Goal: Task Accomplishment & Management: Complete application form

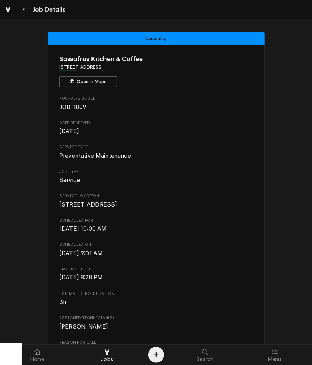
scroll to position [719, 0]
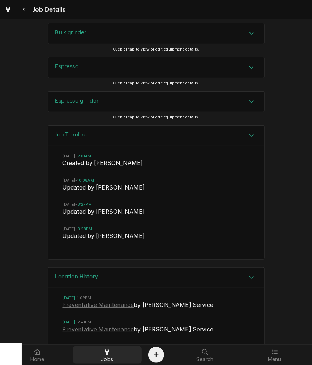
click at [98, 356] on div "Jobs" at bounding box center [107, 355] width 66 height 14
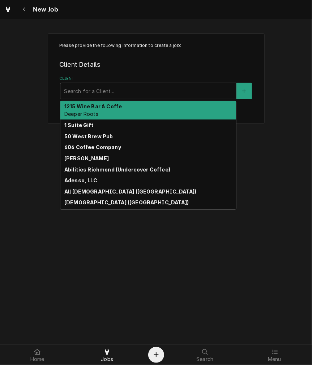
click at [115, 94] on div "Client" at bounding box center [148, 91] width 168 height 13
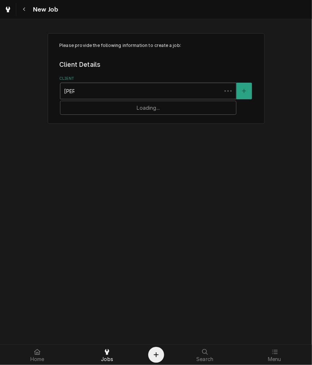
type input "marys"
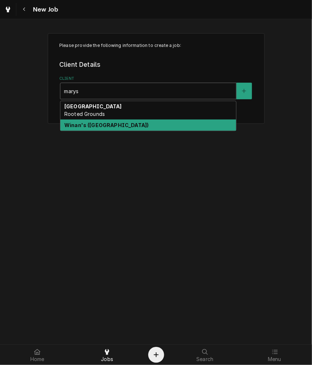
click at [121, 120] on div "Winan's ([GEOGRAPHIC_DATA])" at bounding box center [148, 125] width 176 height 11
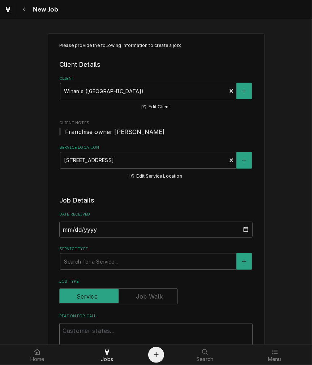
click at [101, 333] on textarea "Reason For Call" at bounding box center [155, 339] width 193 height 33
type textarea "x"
type textarea "B"
type textarea "x"
type textarea "Br"
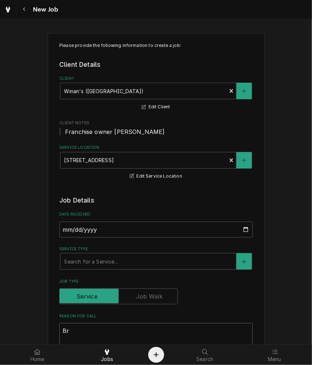
type textarea "x"
type textarea "Bre"
type textarea "x"
type textarea "Brew"
type textarea "x"
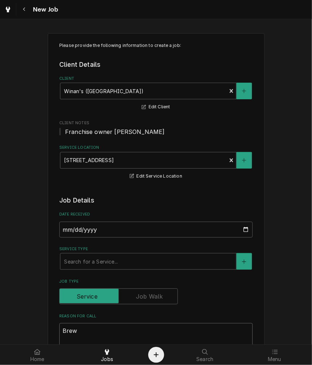
type textarea "Brewe"
type textarea "x"
type textarea "Brewer"
type textarea "x"
type textarea "Brewer"
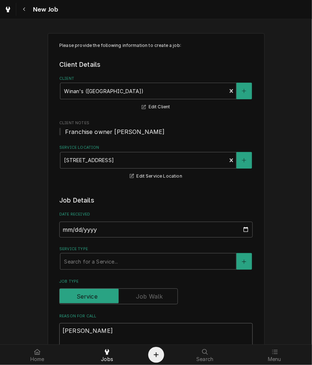
type textarea "x"
type textarea "Brewer i"
type textarea "x"
type textarea "Brewer is"
type textarea "x"
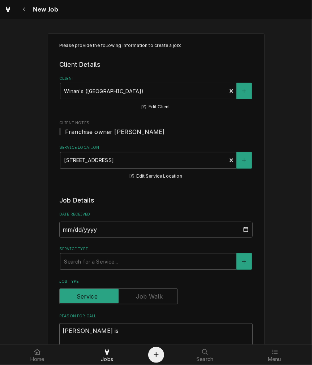
type textarea "Brewer is"
type textarea "x"
type textarea "Brewer is n"
type textarea "x"
type textarea "Brewer is no"
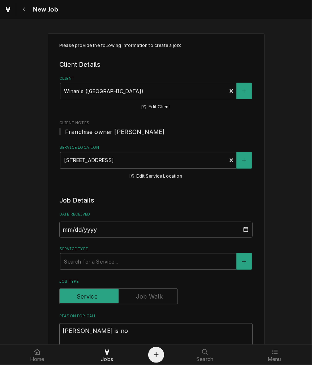
type textarea "x"
type textarea "Brewer is not"
type textarea "x"
type textarea "Brewer is not"
type textarea "x"
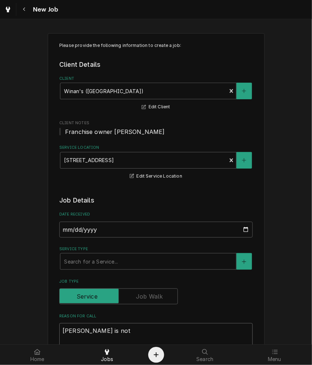
type textarea "Brewer is not b"
type textarea "x"
type textarea "Brewer is not bre"
type textarea "x"
type textarea "Brewer is not brew"
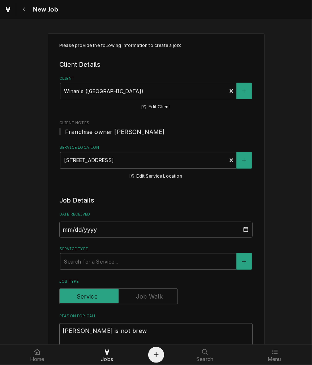
type textarea "x"
type textarea "Brewer is not brewi"
type textarea "x"
type textarea "Brewer is not brewin"
type textarea "x"
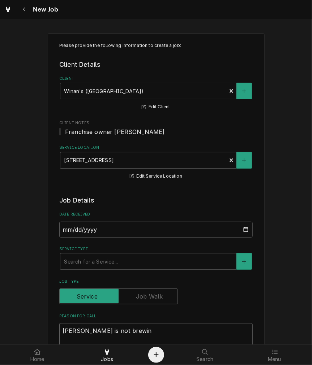
type textarea "Brewer is not brewing"
type textarea "x"
type textarea "Brewer is not brewing"
type textarea "x"
type textarea "Brewer is not brewing h"
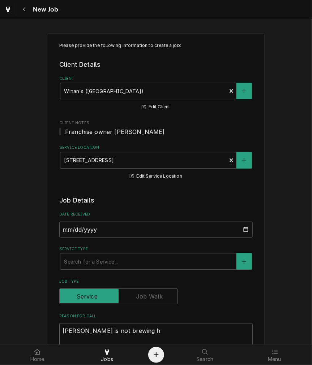
type textarea "x"
type textarea "Brewer is not brewing ho"
type textarea "x"
type textarea "Brewer is not brewing hot"
type textarea "x"
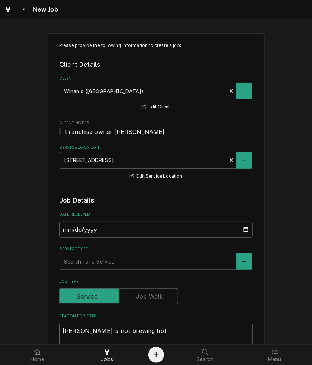
type textarea "Brewer is not brewing hot"
type textarea "x"
type textarea "Brewer is not brewing hot e"
type textarea "x"
type textarea "Brewer is not brewing hot en"
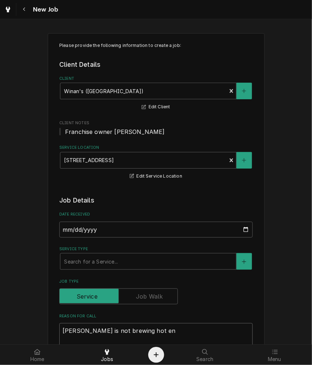
type textarea "x"
type textarea "Brewer is not brewing hot eno"
type textarea "x"
type textarea "Brewer is not brewing hot enou"
type textarea "x"
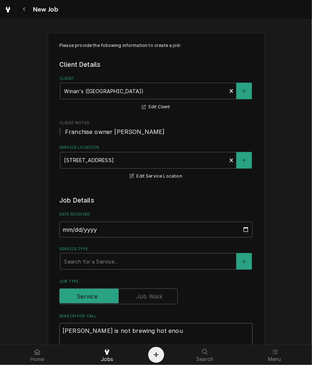
type textarea "Brewer is not brewing hot enoug"
type textarea "x"
type textarea "Brewer is not brewing hot enough"
type textarea "x"
type textarea "Brewer is not brewing hot enough"
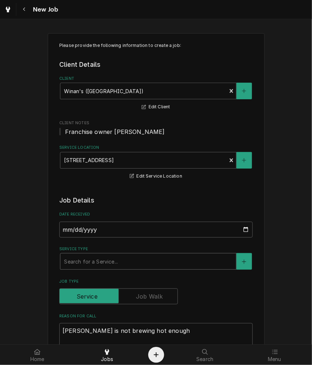
click at [108, 268] on div "Service Type" at bounding box center [148, 261] width 168 height 13
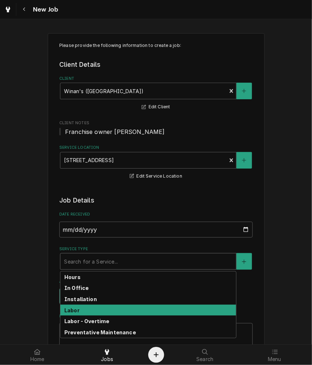
click at [82, 311] on div "Labor" at bounding box center [148, 310] width 176 height 11
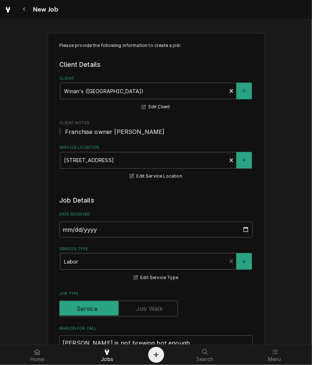
type textarea "x"
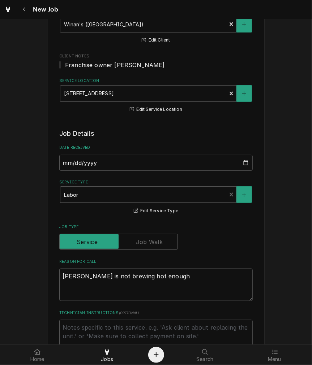
scroll to position [134, 0]
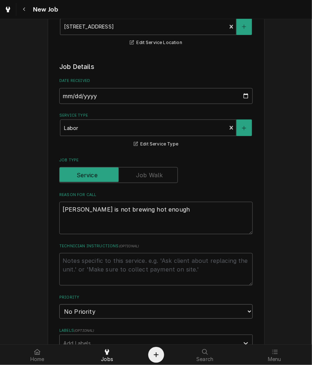
drag, startPoint x: 94, startPoint y: 315, endPoint x: 89, endPoint y: 322, distance: 7.7
click at [94, 315] on select "No Priority Urgent High Medium Low" at bounding box center [155, 312] width 193 height 14
select select "2"
click at [59, 305] on select "No Priority Urgent High Medium Low" at bounding box center [155, 312] width 193 height 14
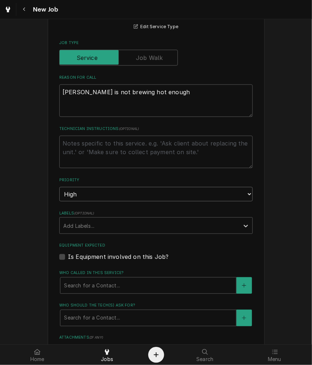
scroll to position [334, 0]
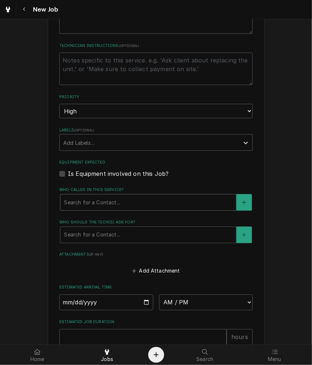
click at [81, 204] on div "Who called in this service?" at bounding box center [148, 202] width 168 height 13
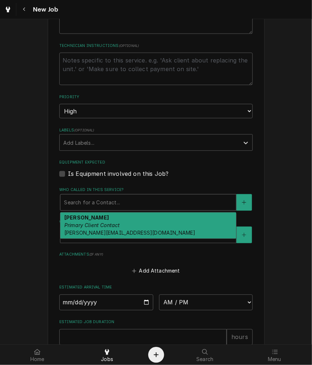
click at [85, 230] on span "john@connollycos.com" at bounding box center [129, 233] width 131 height 6
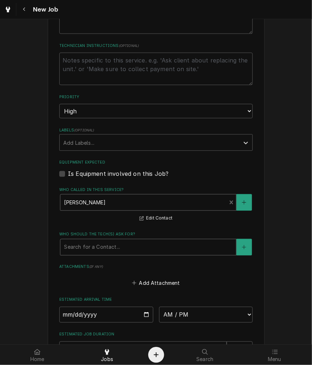
click at [86, 245] on div "Who should the tech(s) ask for?" at bounding box center [148, 247] width 168 height 13
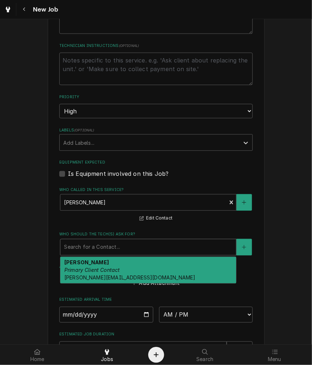
click at [87, 271] on em "Primary Client Contact" at bounding box center [92, 270] width 56 height 6
type textarea "x"
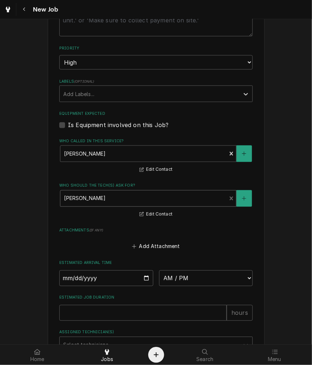
scroll to position [401, 0]
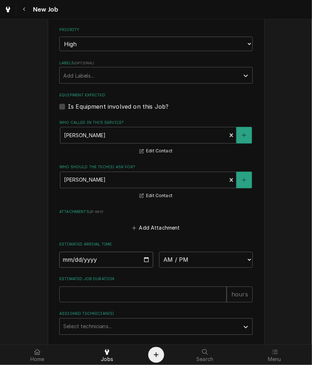
click at [146, 261] on input "Date" at bounding box center [106, 260] width 94 height 16
click at [144, 259] on input "Date" at bounding box center [106, 260] width 94 height 16
type input "2025-09-30"
drag, startPoint x: 206, startPoint y: 261, endPoint x: 202, endPoint y: 260, distance: 4.8
click at [206, 261] on select "AM / PM 6:00 AM 6:15 AM 6:30 AM 6:45 AM 7:00 AM 7:15 AM 7:30 AM 7:45 AM 8:00 AM…" at bounding box center [206, 260] width 94 height 16
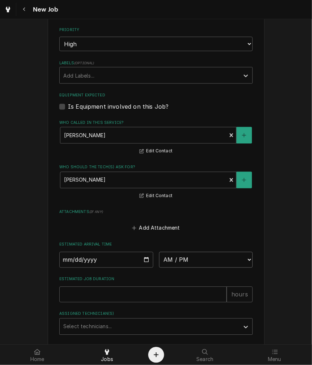
type textarea "x"
select select "12:00:00"
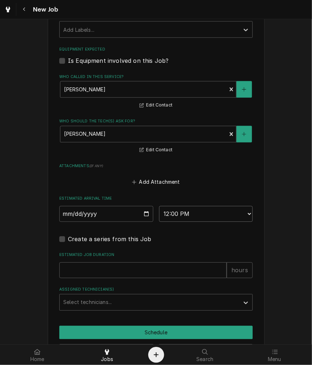
scroll to position [475, 0]
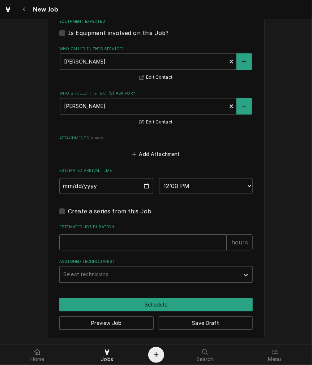
click at [82, 245] on input "Estimated Job Duration" at bounding box center [142, 243] width 167 height 16
type textarea "x"
type input "2"
type textarea "x"
type input "2"
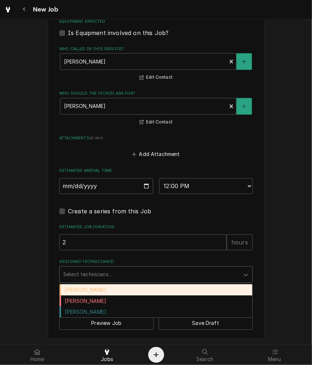
click at [86, 273] on div "Assigned Technician(s)" at bounding box center [149, 274] width 172 height 13
click at [74, 288] on div "Damon Rinehart" at bounding box center [156, 290] width 193 height 11
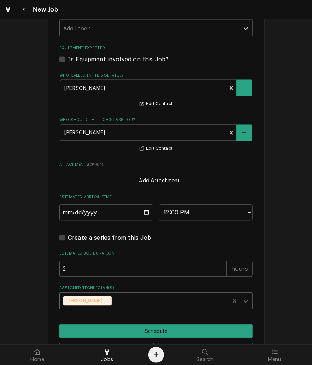
scroll to position [468, 0]
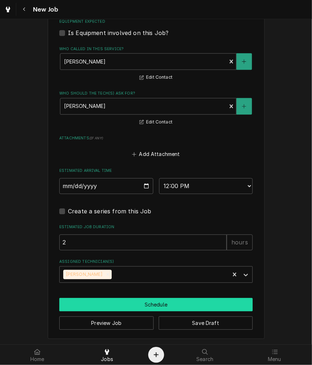
click at [104, 301] on button "Schedule" at bounding box center [155, 304] width 193 height 13
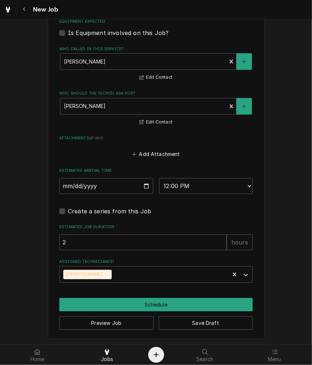
scroll to position [469, 0]
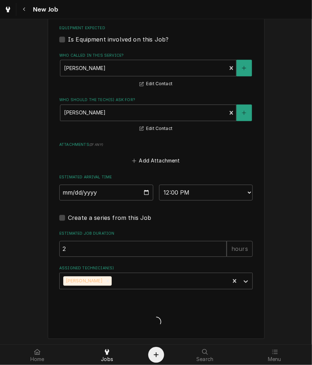
type textarea "x"
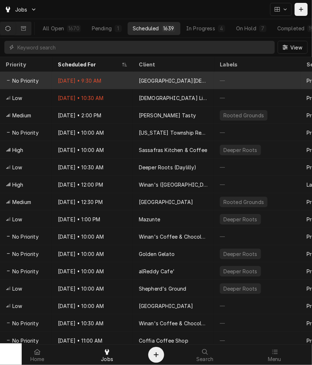
click at [127, 85] on div "Sep 29 • 9:30 AM" at bounding box center [92, 80] width 81 height 17
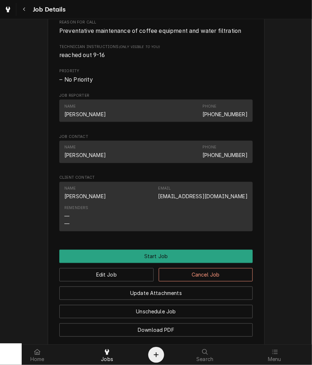
scroll to position [401, 0]
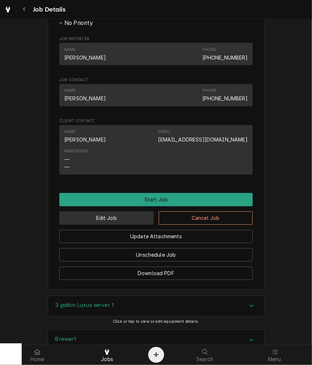
click at [106, 221] on button "Edit Job" at bounding box center [106, 218] width 94 height 13
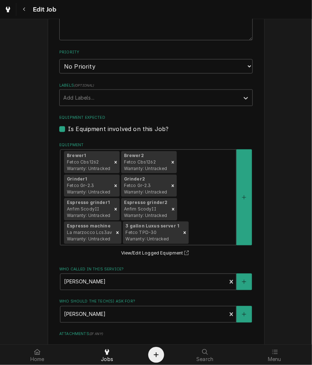
scroll to position [535, 0]
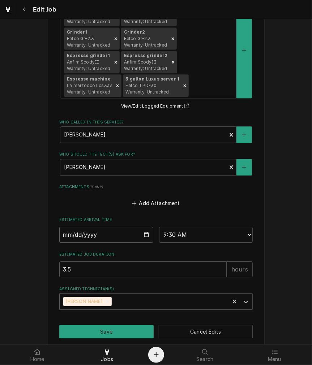
click at [143, 227] on input "2025-09-29" at bounding box center [106, 235] width 94 height 16
type textarea "x"
type input "2025-10-15"
click at [100, 325] on button "Save" at bounding box center [106, 331] width 94 height 13
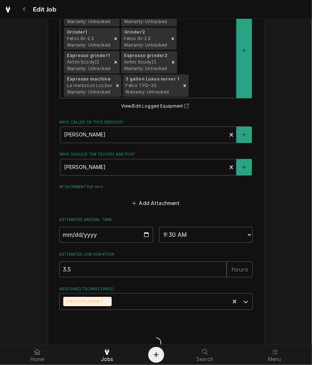
type textarea "x"
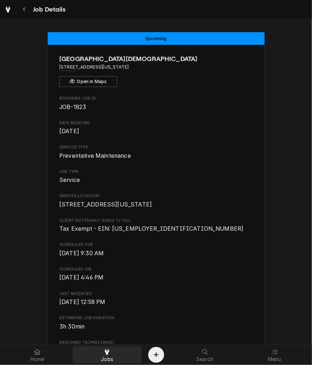
click at [106, 363] on link "Jobs" at bounding box center [107, 354] width 69 height 17
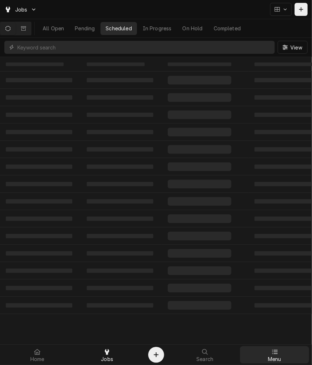
click at [273, 353] on icon at bounding box center [275, 352] width 6 height 6
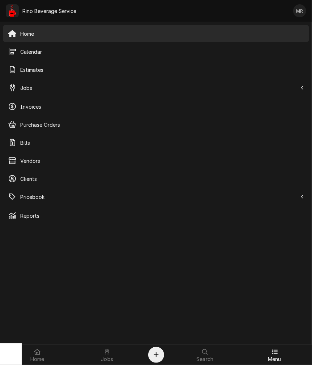
click at [273, 353] on icon at bounding box center [275, 352] width 6 height 6
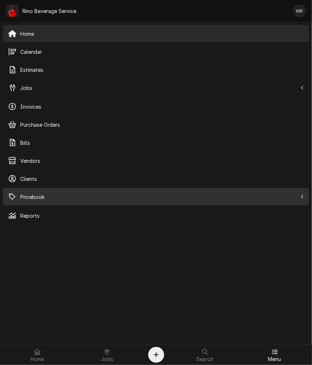
click at [40, 193] on span "Pricebook" at bounding box center [158, 197] width 277 height 8
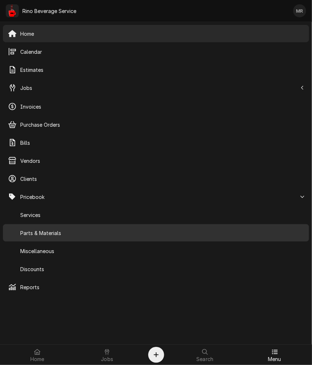
click at [44, 232] on span "Parts & Materials" at bounding box center [162, 233] width 284 height 8
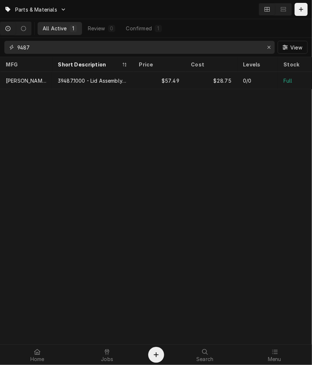
click at [52, 44] on input "9487" at bounding box center [139, 47] width 244 height 13
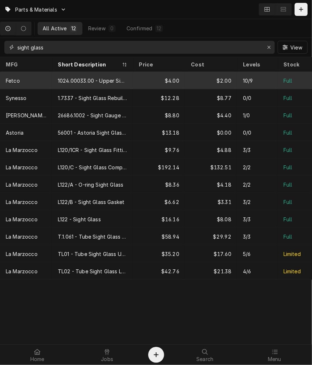
type input "sight glass"
click at [99, 85] on div "1024.00033.00 - Upper Sight Glass Washer" at bounding box center [92, 80] width 81 height 17
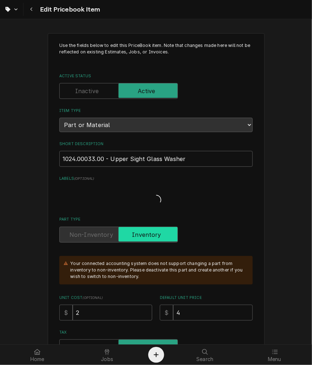
type textarea "x"
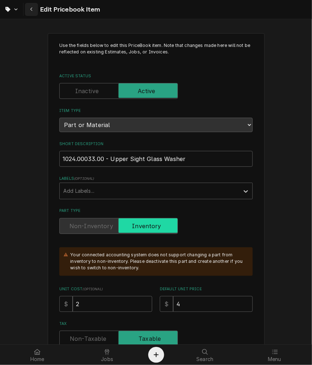
click at [33, 8] on icon "Navigate back" at bounding box center [31, 9] width 3 height 5
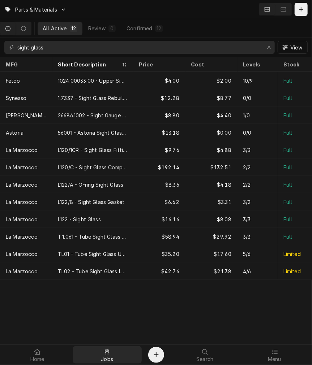
click at [116, 361] on div "Jobs" at bounding box center [107, 355] width 66 height 14
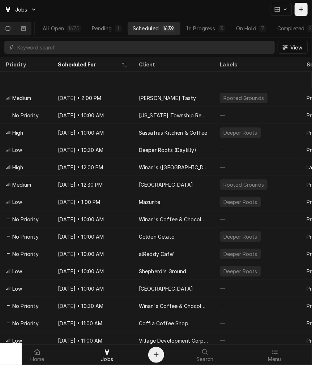
scroll to position [44, 0]
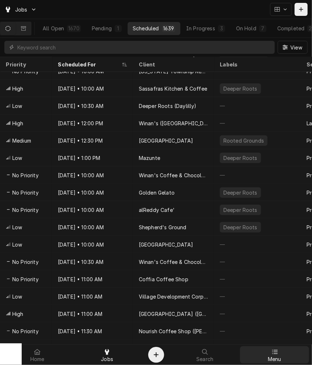
click at [271, 357] on span "Menu" at bounding box center [274, 360] width 13 height 6
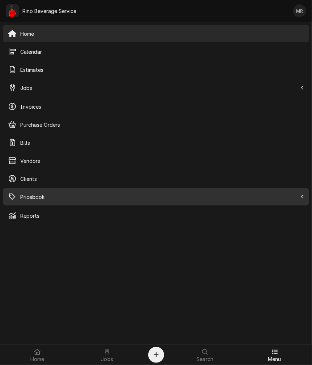
click at [33, 200] on span "Pricebook" at bounding box center [158, 197] width 277 height 8
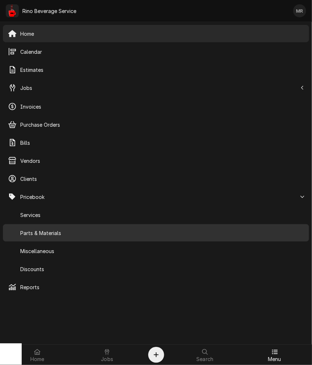
click at [25, 235] on span "Parts & Materials" at bounding box center [162, 233] width 284 height 8
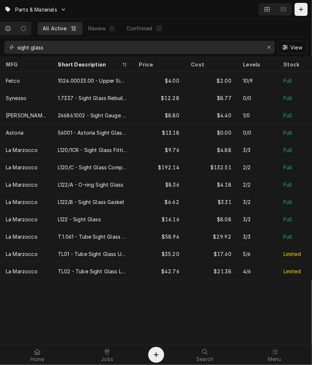
click at [112, 42] on input "sight glass" at bounding box center [139, 47] width 244 height 13
drag, startPoint x: 112, startPoint y: 42, endPoint x: 127, endPoint y: 47, distance: 15.2
click at [112, 42] on input "sight glass" at bounding box center [139, 47] width 244 height 13
type input "s"
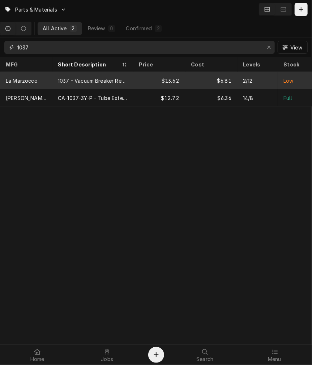
type input "1037"
click at [83, 83] on div "1037 - Vacuum Breaker Rebuild" at bounding box center [92, 80] width 81 height 17
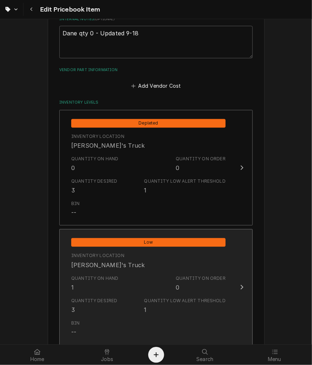
scroll to position [460, 0]
